Goal: Information Seeking & Learning: Learn about a topic

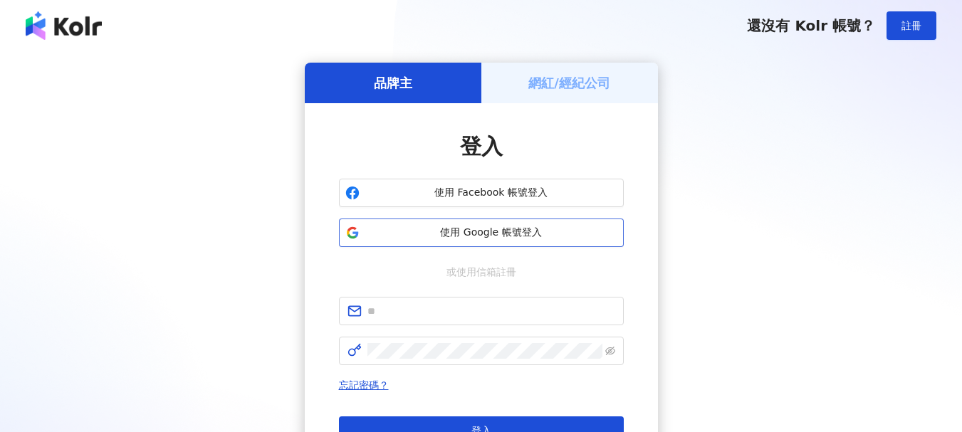
click at [512, 229] on span "使用 Google 帳號登入" at bounding box center [491, 233] width 252 height 14
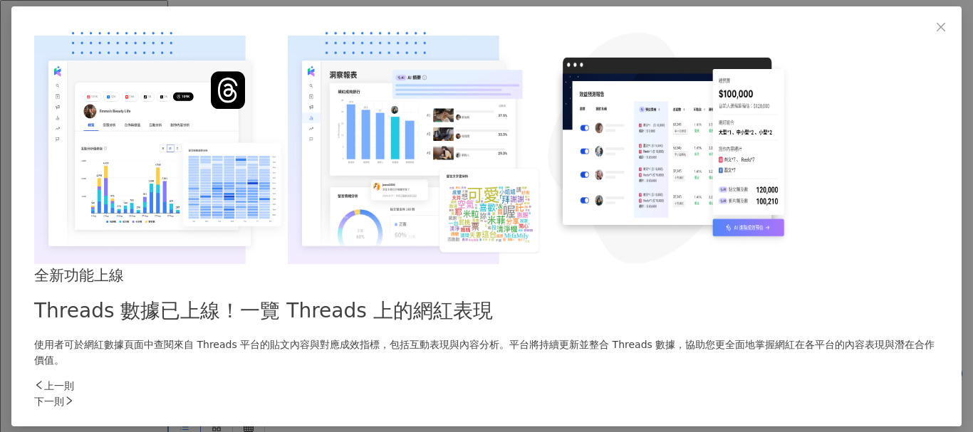
click at [395, 100] on div "全新功能上線 Threads 數據已上線！一覽 Threads 上的網紅表現 使用者可於網紅數據頁面中查閱來自 Threads 平台的貼文內容與對應成效指標，…" at bounding box center [486, 198] width 904 height 339
click at [927, 32] on span "Close" at bounding box center [941, 26] width 28 height 11
click at [552, 264] on div "全新功能上線 Threads 數據已上線！一覽 Threads 上的網紅表現 使用者可於網紅數據頁面中查閱來自 Threads 平台的貼文內容與對應成效指標，…" at bounding box center [486, 316] width 904 height 104
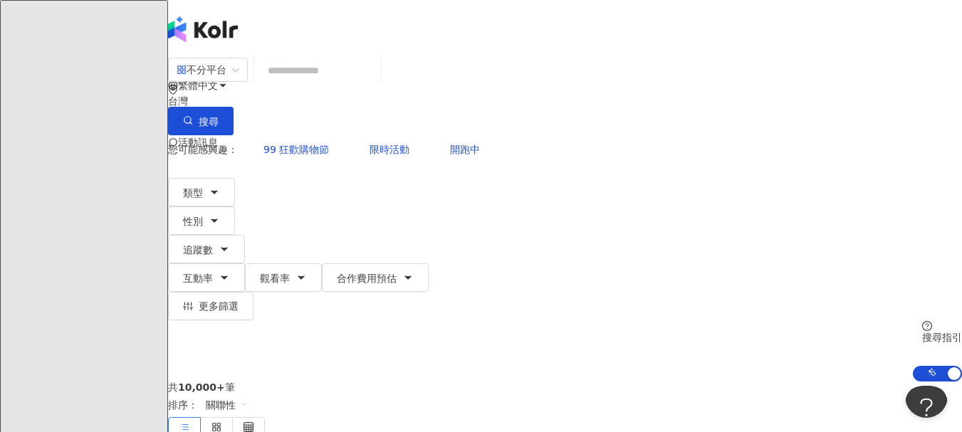
click at [375, 84] on input "search" at bounding box center [317, 70] width 115 height 27
paste input "**********"
type input "**********"
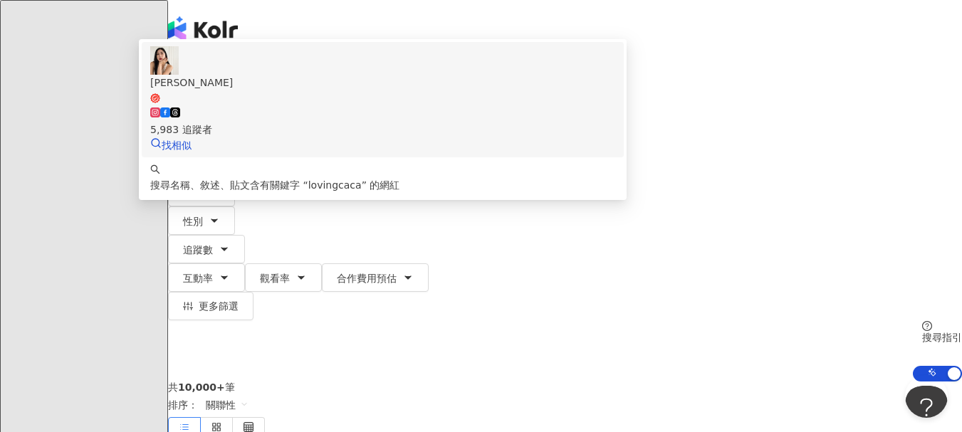
click at [179, 116] on icon at bounding box center [175, 112] width 7 height 7
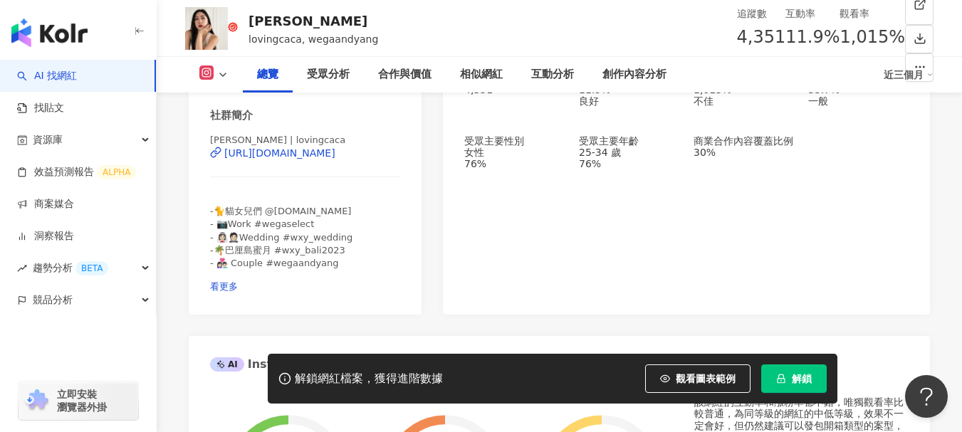
scroll to position [427, 0]
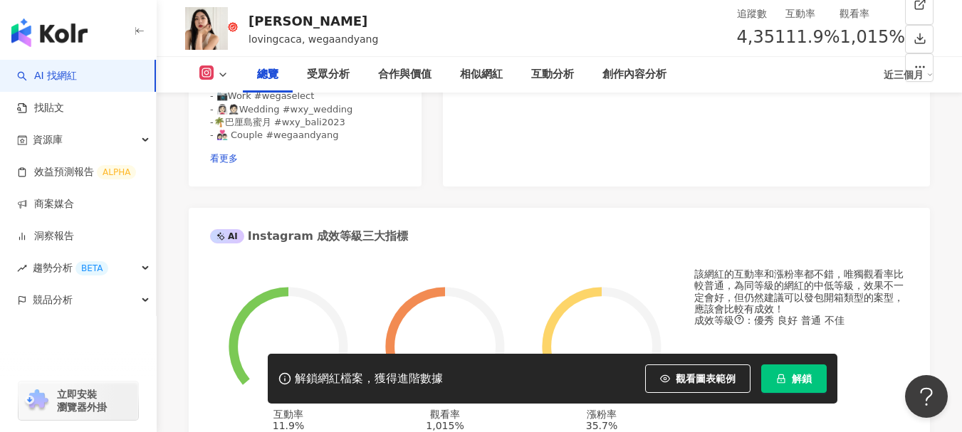
click at [808, 375] on span "解鎖" at bounding box center [802, 378] width 20 height 11
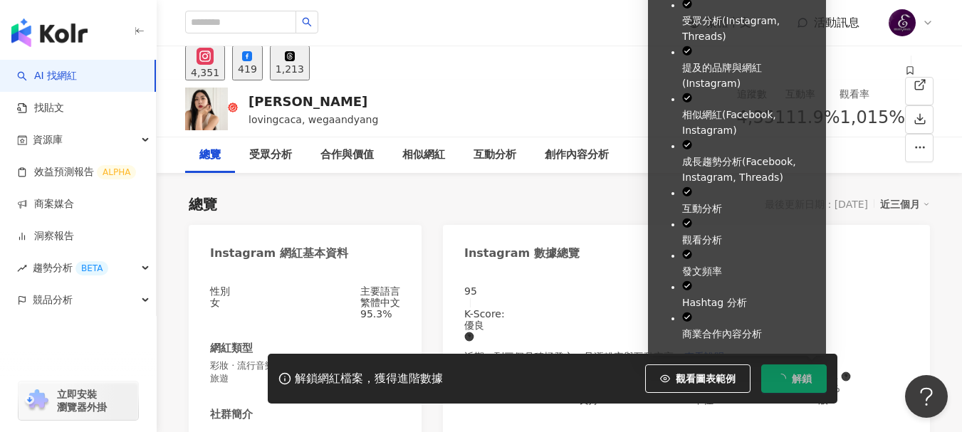
scroll to position [142, 0]
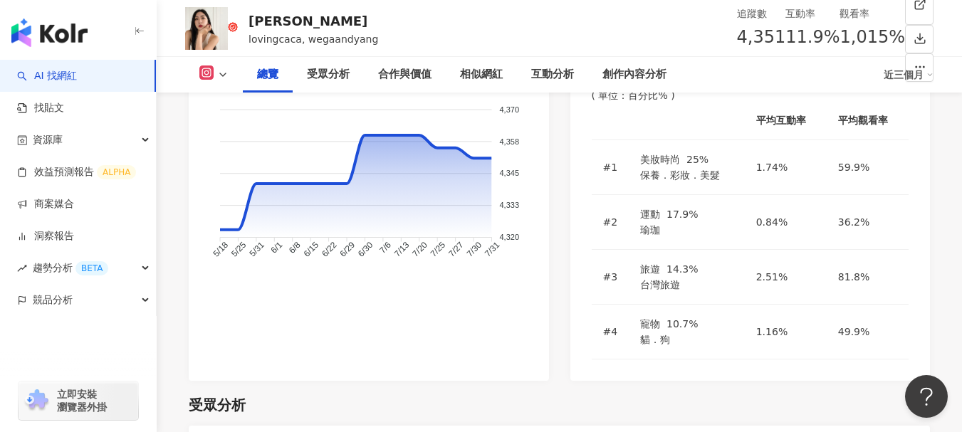
scroll to position [1068, 0]
